Goal: Use online tool/utility

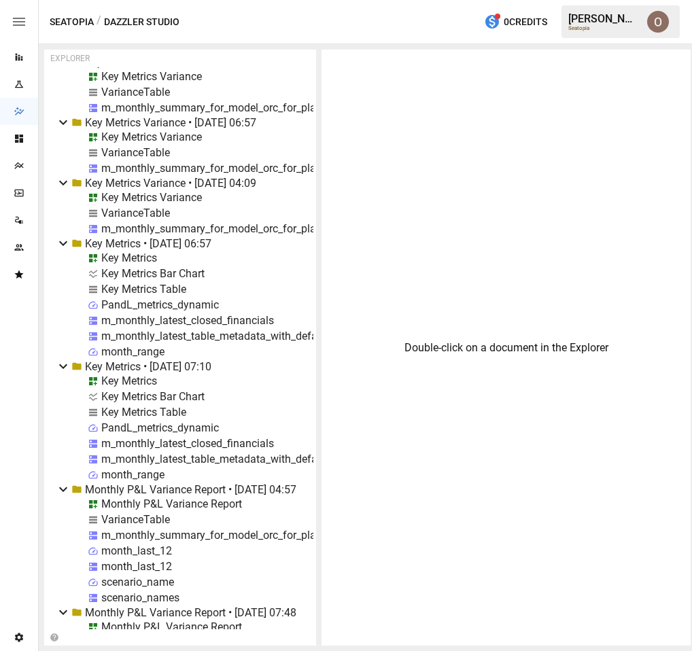
scroll to position [9239, 0]
click at [143, 395] on div "Key Metrics Bar Chart" at bounding box center [152, 397] width 103 height 13
select select "********"
select select "**********"
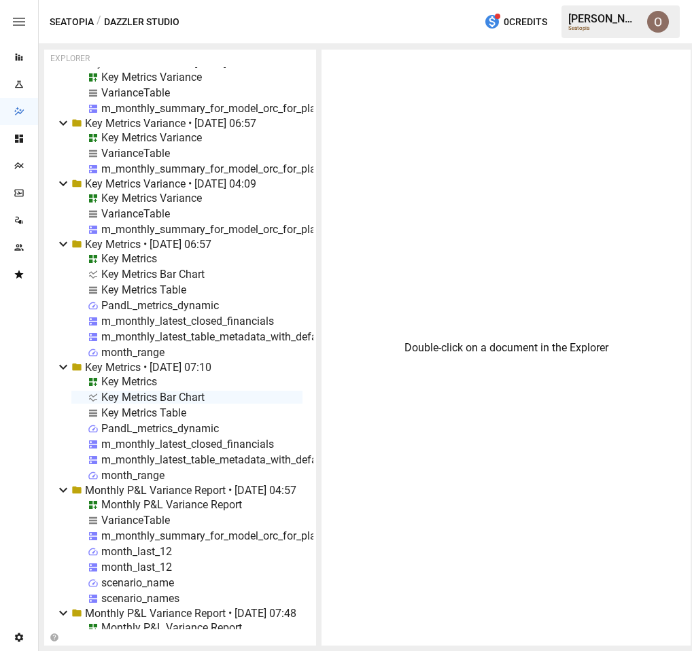
select select "**********"
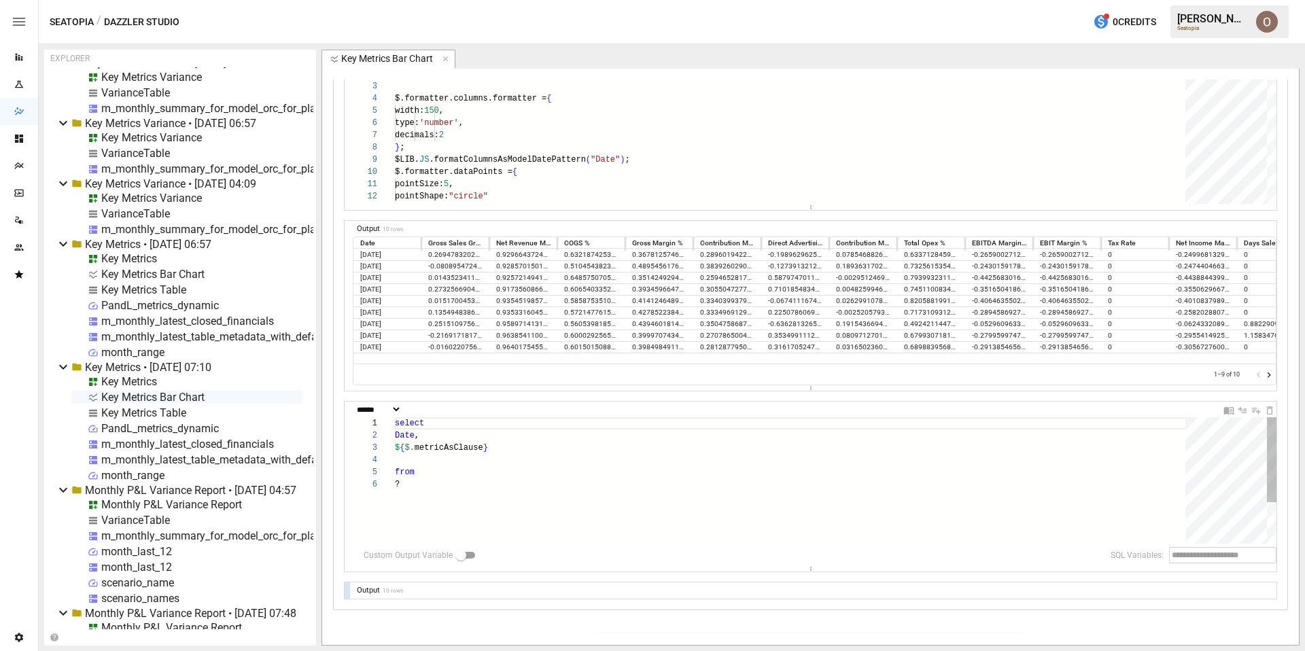
scroll to position [1032, 0]
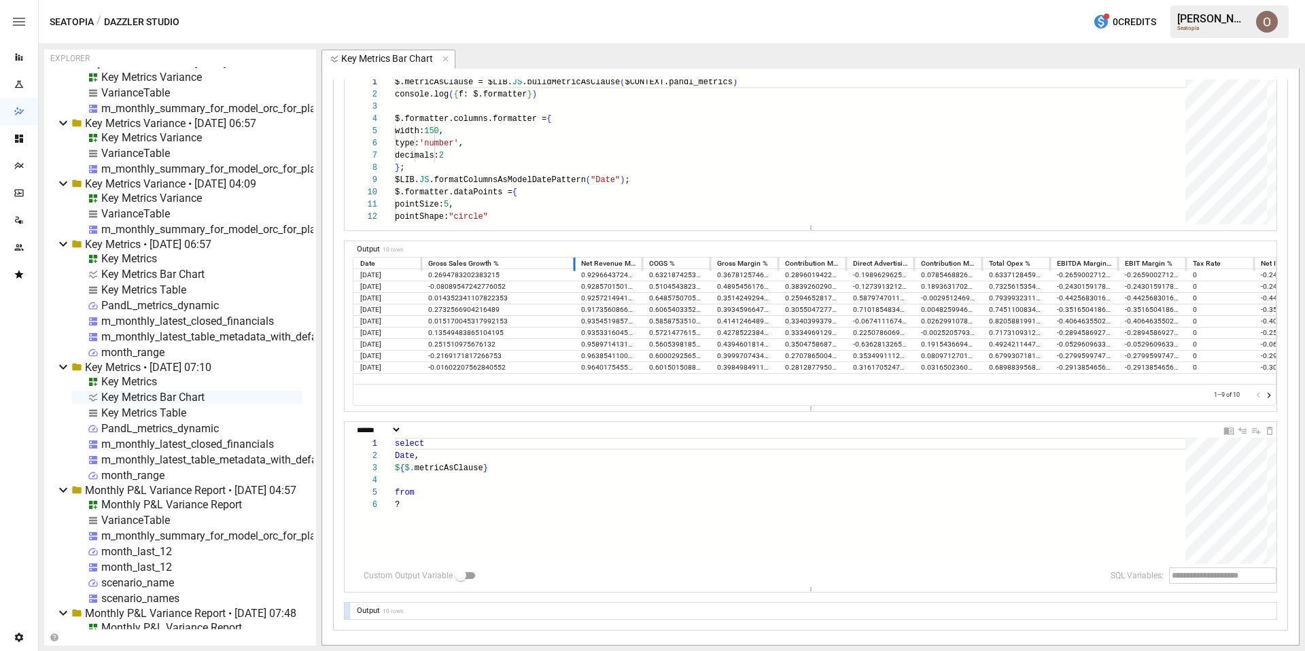
drag, startPoint x: 487, startPoint y: 260, endPoint x: 572, endPoint y: 262, distance: 85.0
click at [572, 262] on div at bounding box center [574, 263] width 7 height 16
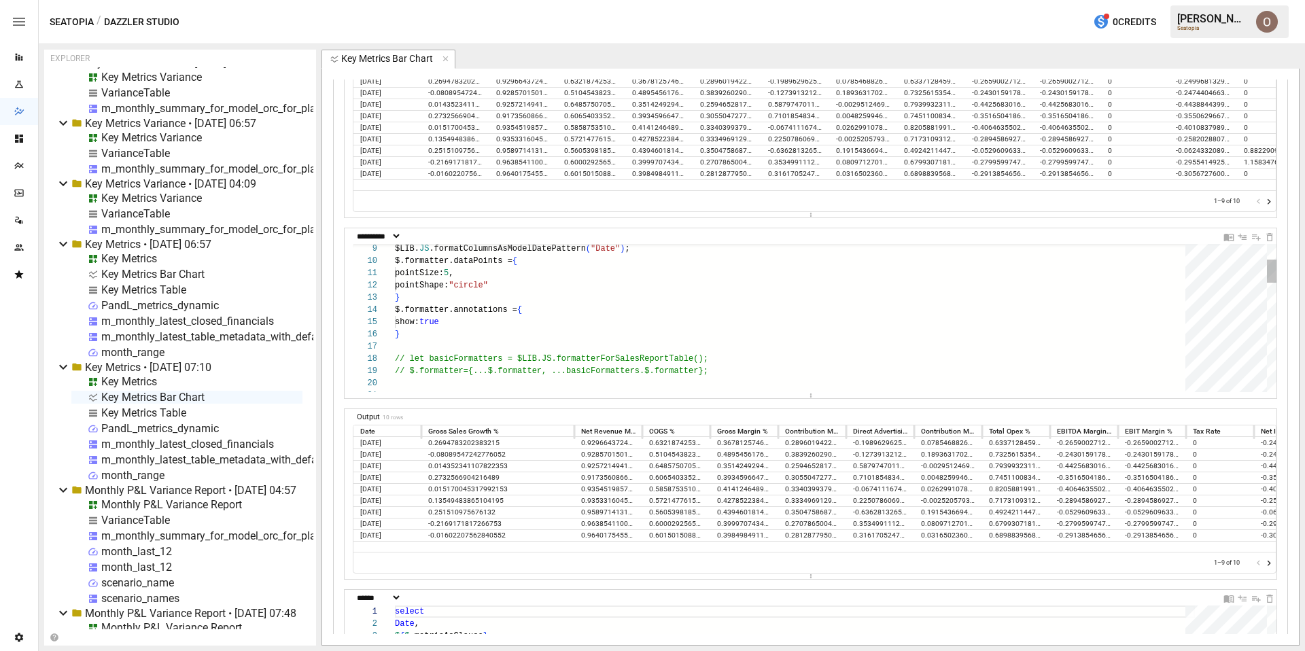
scroll to position [61, 5]
click at [419, 333] on div "$LIB. JS .formatColumnsAsModelDatePattern ( "Date" ) ; $.formatter.dataPoints =…" at bounding box center [795, 616] width 800 height 943
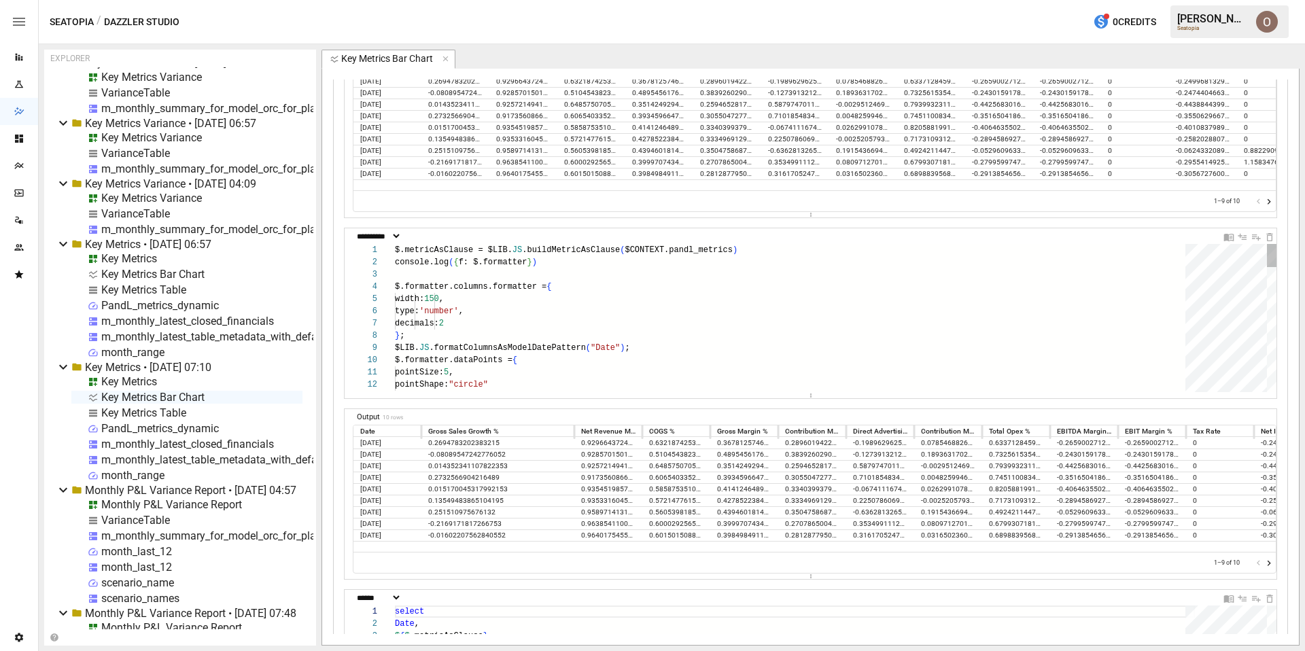
scroll to position [98, 236]
click at [392, 287] on div at bounding box center [388, 287] width 18 height 12
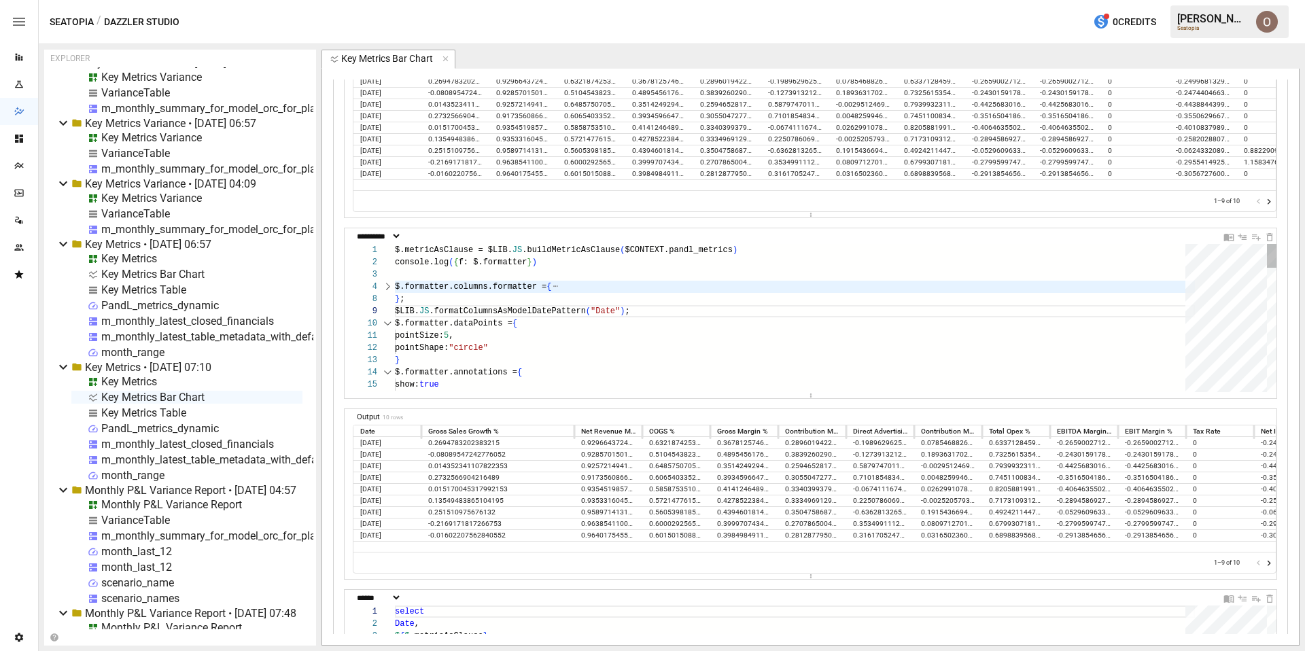
click at [387, 286] on div at bounding box center [388, 287] width 18 height 12
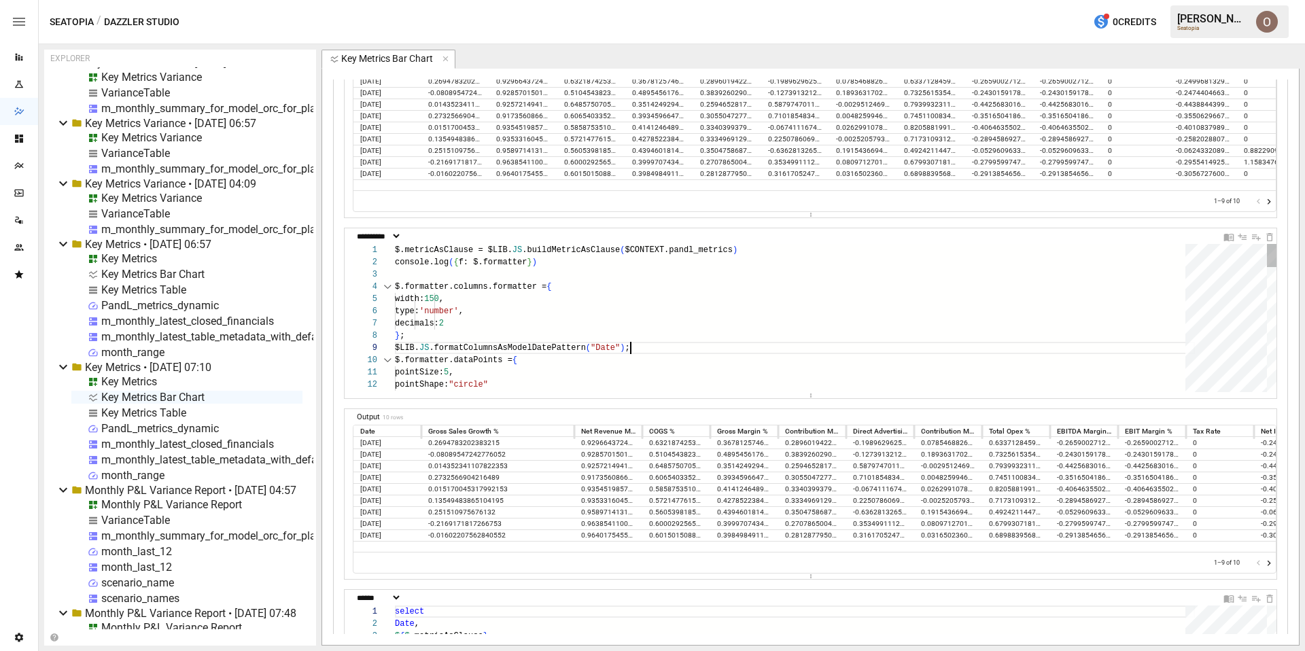
click at [395, 285] on span "$.formatter.columns.formatter =" at bounding box center [471, 287] width 152 height 10
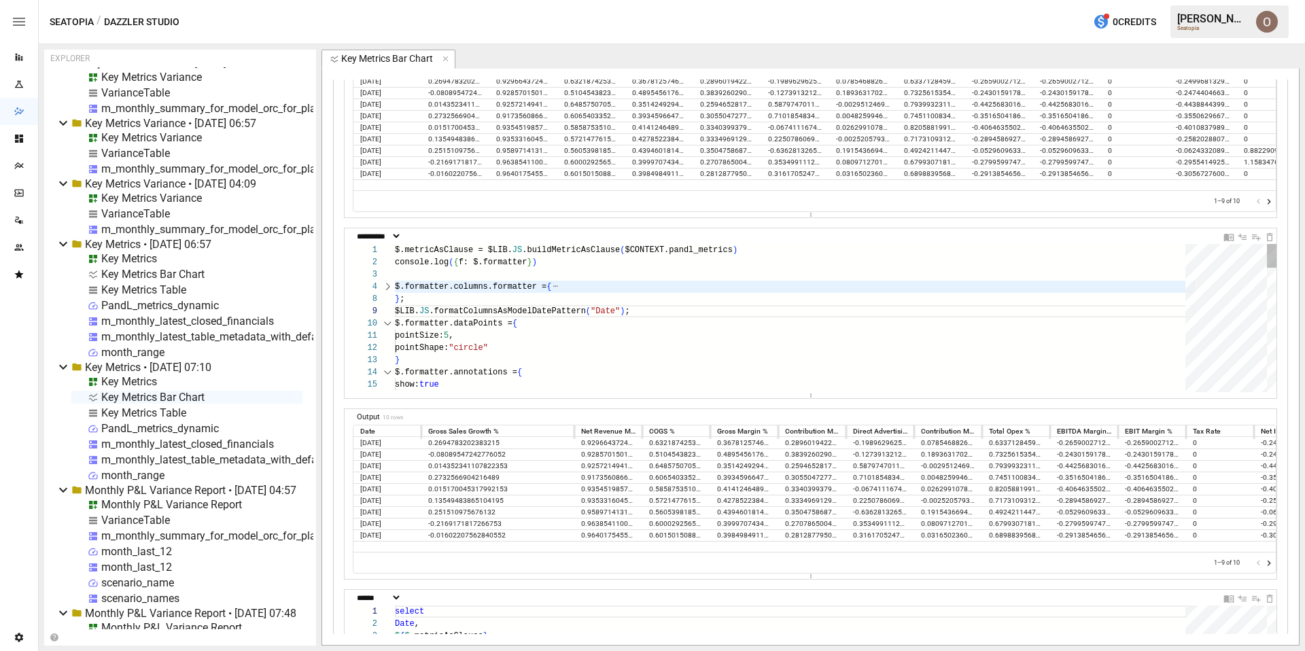
click at [395, 285] on span "$.formatter.columns.formatter =" at bounding box center [471, 287] width 152 height 10
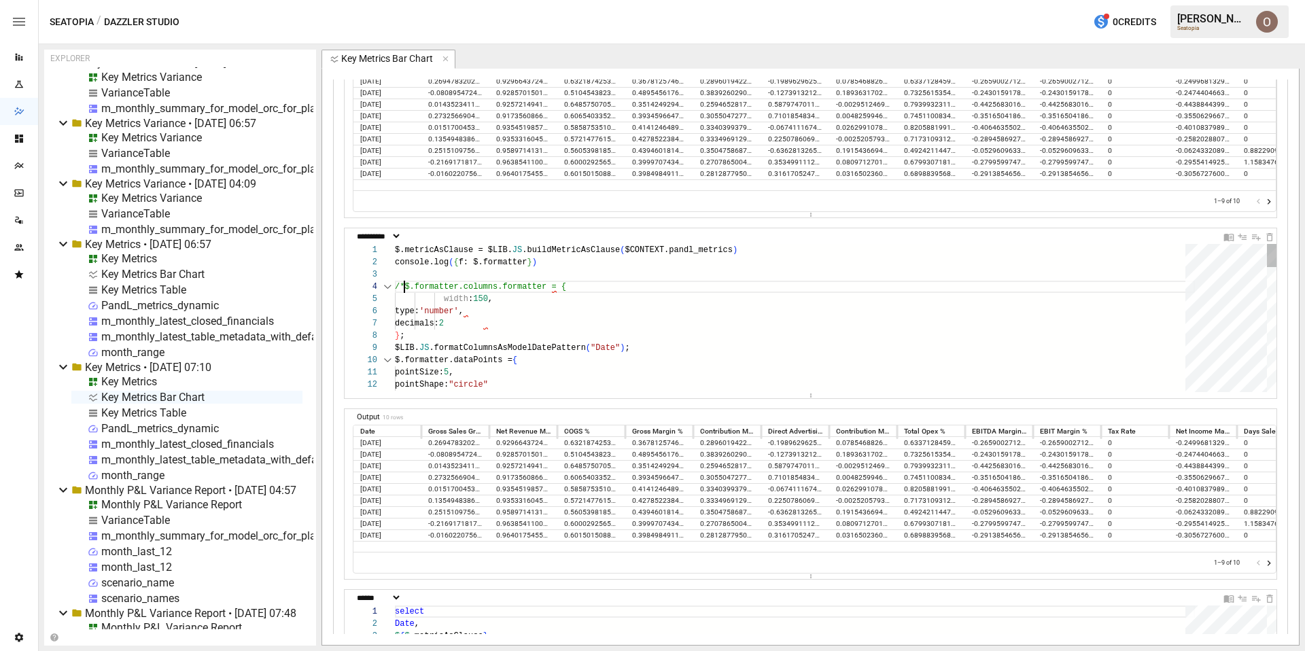
scroll to position [37, 10]
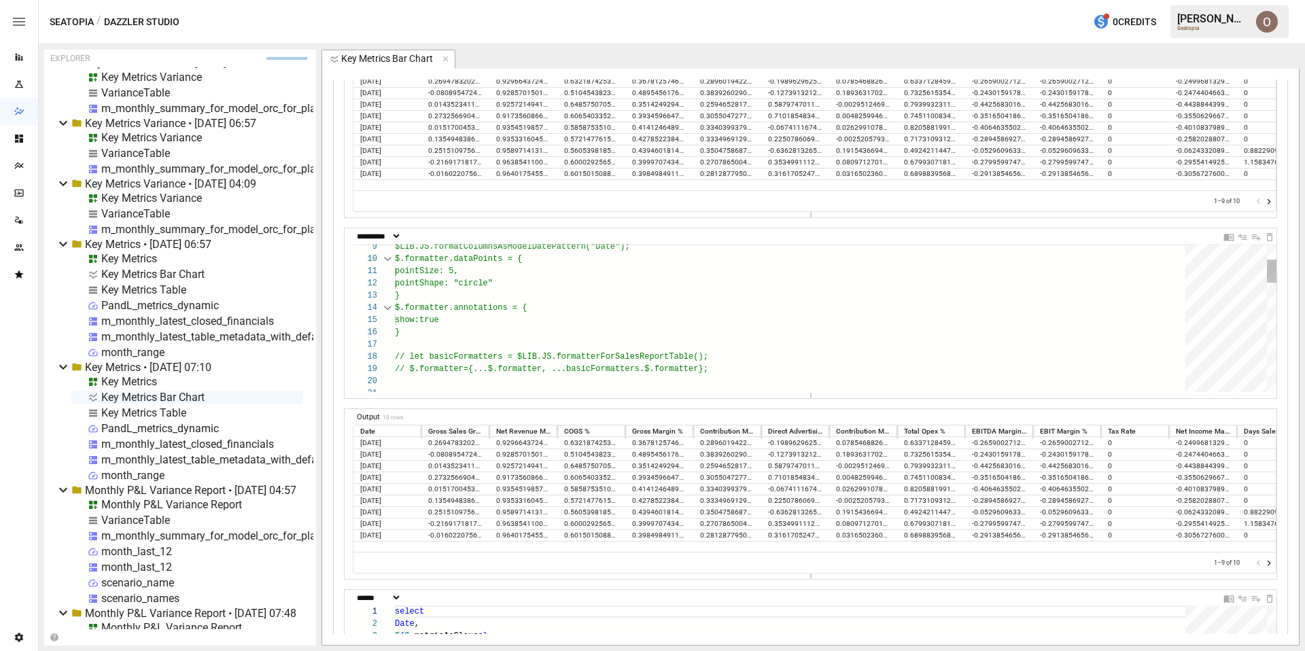
click at [411, 332] on div "$LIB.JS.formatColumnsAsModelDatePattern("Date"); $.formatter.dataPoints = { poi…" at bounding box center [795, 614] width 800 height 943
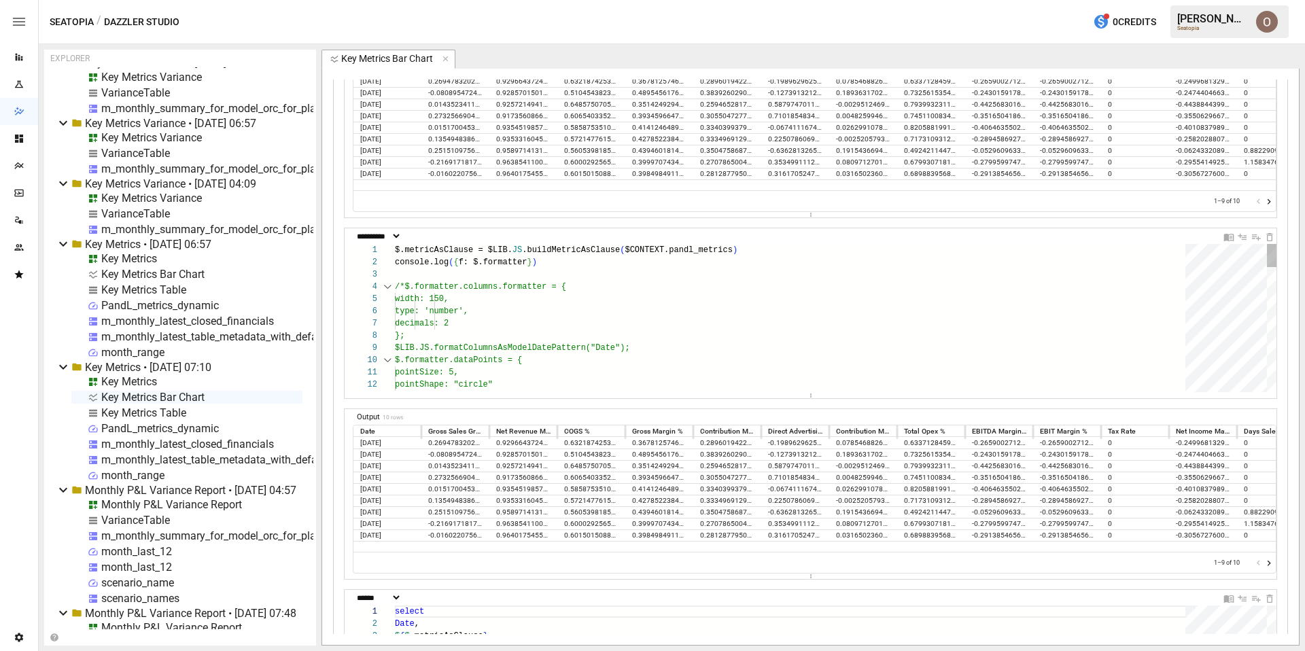
type textarea "**********"
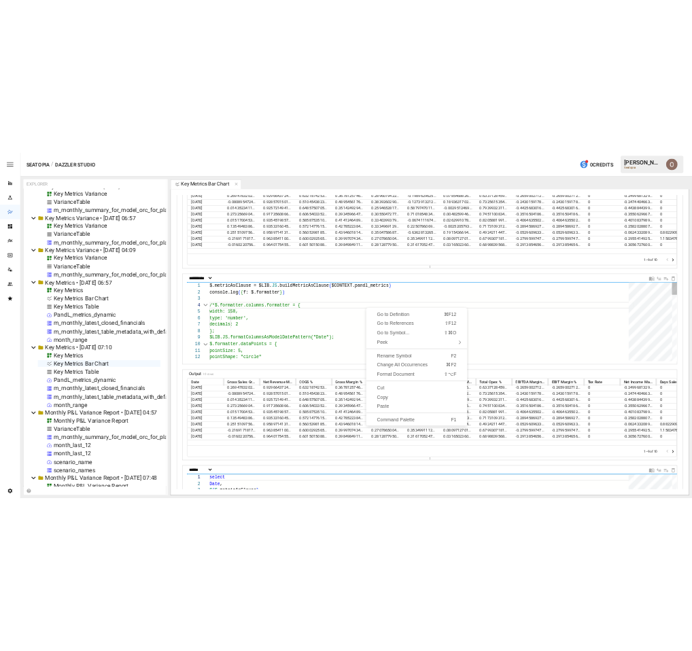
scroll to position [86, 10]
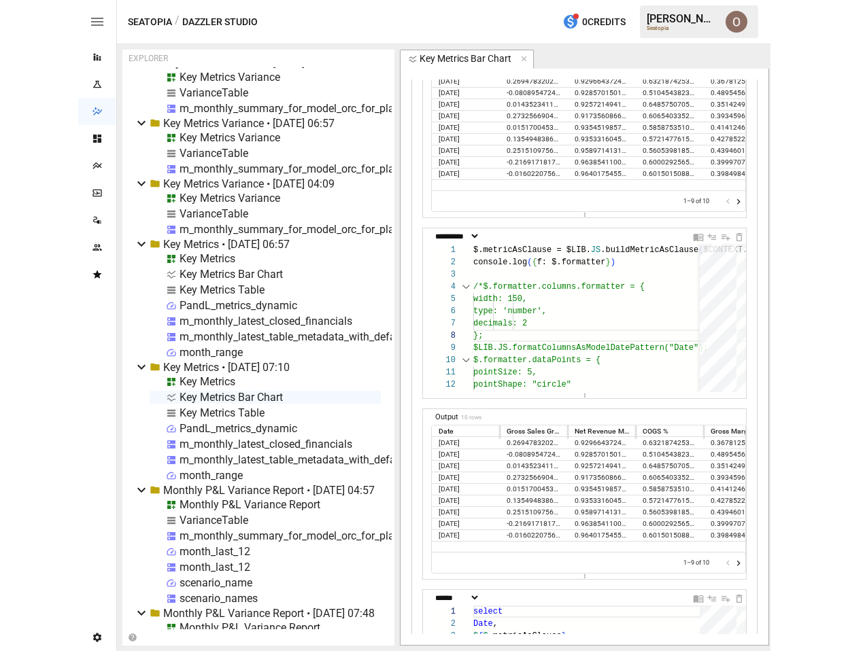
scroll to position [0, 0]
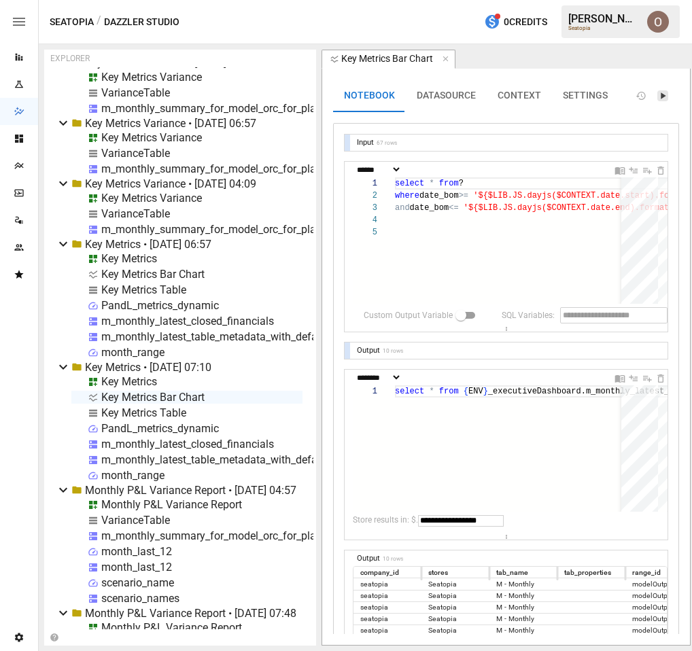
click at [661, 91] on icon "Run Query" at bounding box center [662, 95] width 11 height 11
